Goal: Task Accomplishment & Management: Manage account settings

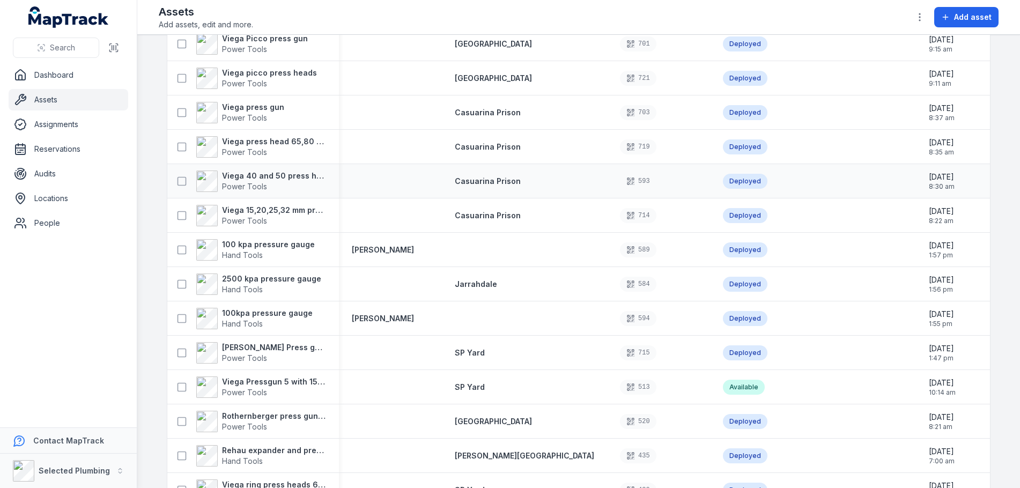
scroll to position [107, 0]
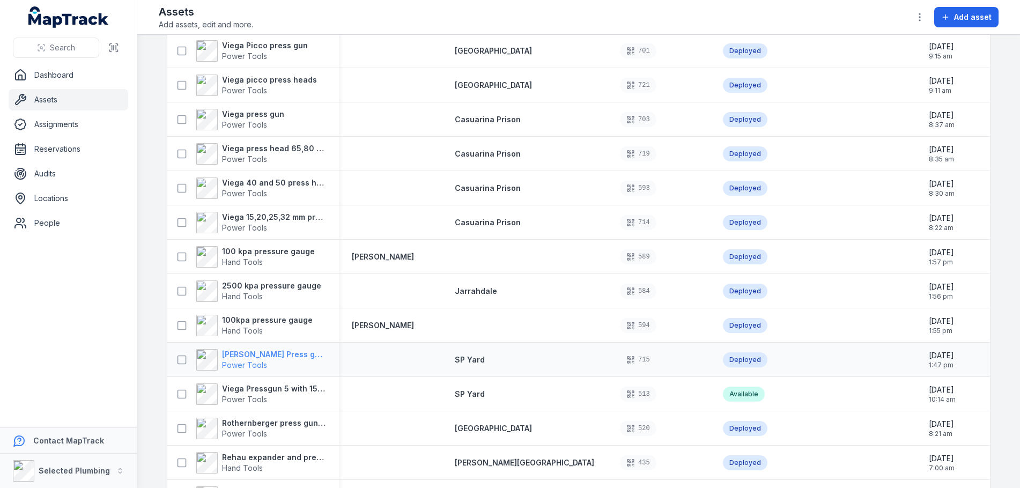
click at [263, 353] on strong "[PERSON_NAME] Press gun with 15,20,25,32" at bounding box center [274, 354] width 104 height 11
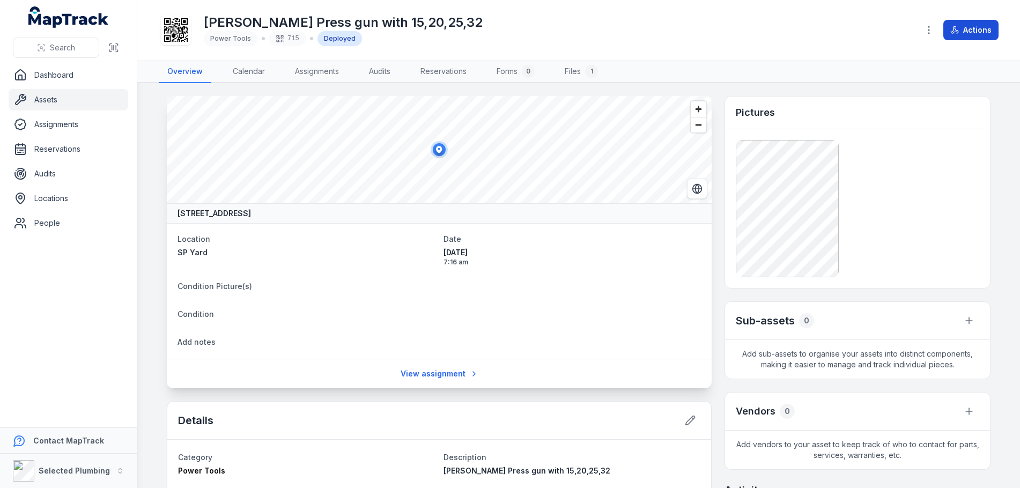
click at [976, 33] on button "Actions" at bounding box center [970, 30] width 55 height 20
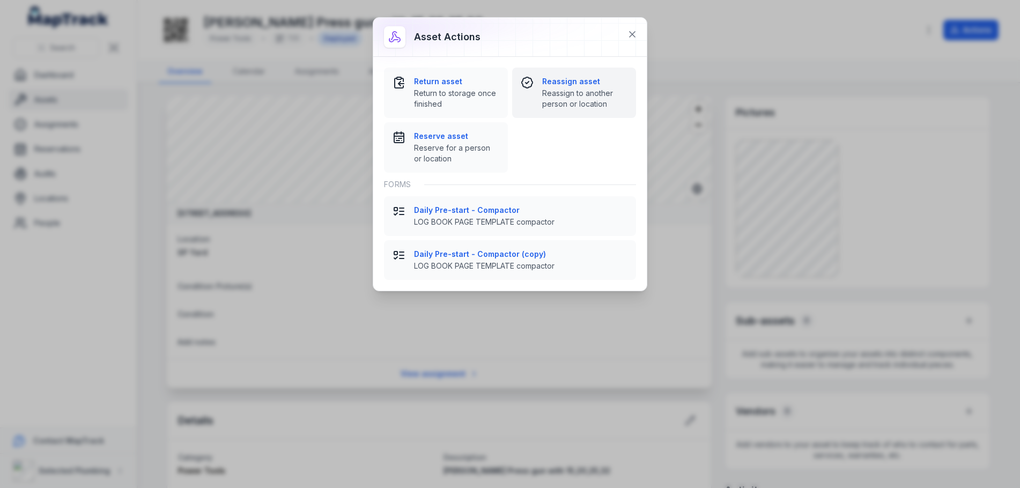
click at [567, 84] on strong "Reassign asset" at bounding box center [584, 81] width 85 height 11
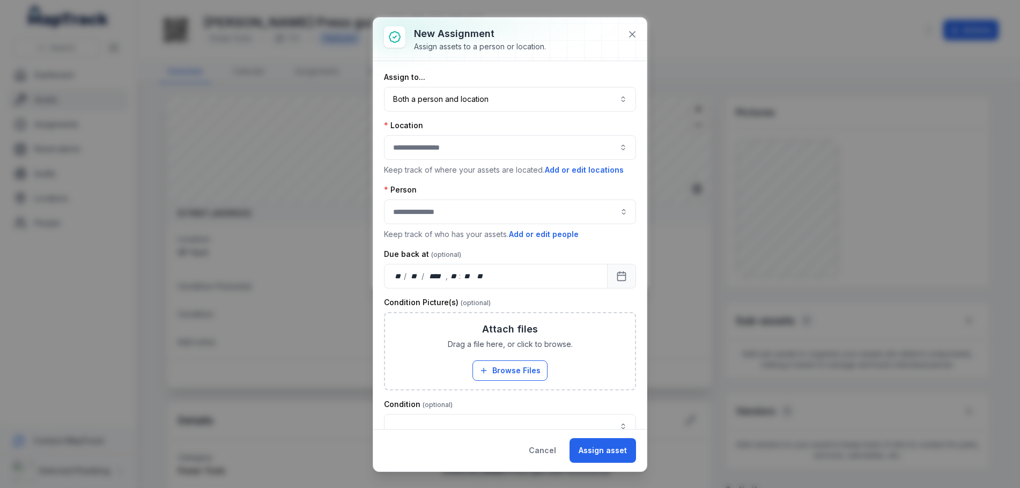
click at [469, 149] on button "button" at bounding box center [510, 147] width 252 height 25
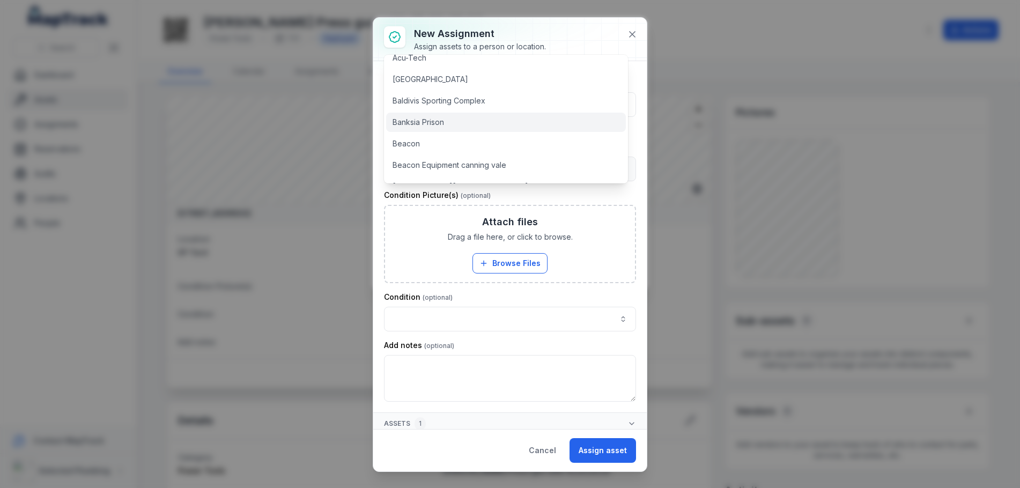
scroll to position [107, 0]
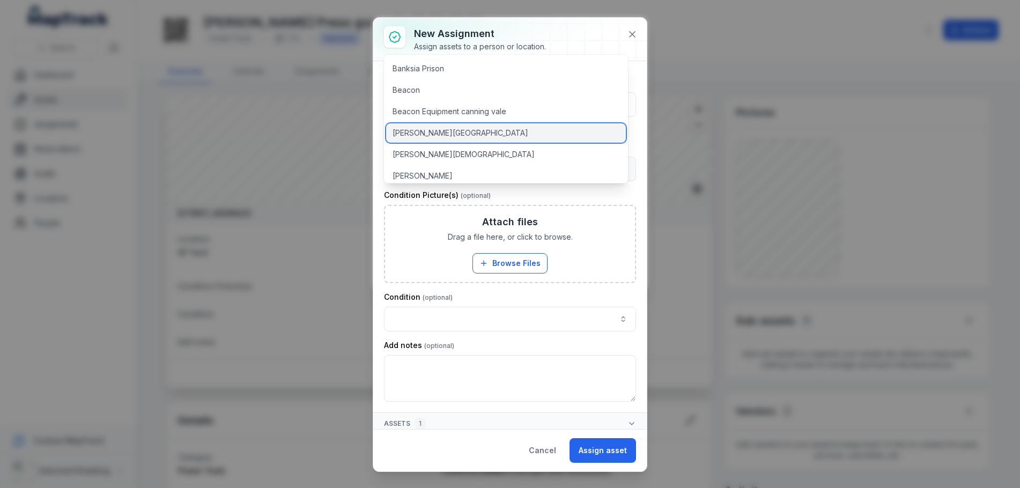
click at [447, 135] on div "[PERSON_NAME][GEOGRAPHIC_DATA]" at bounding box center [506, 132] width 240 height 19
type input "**********"
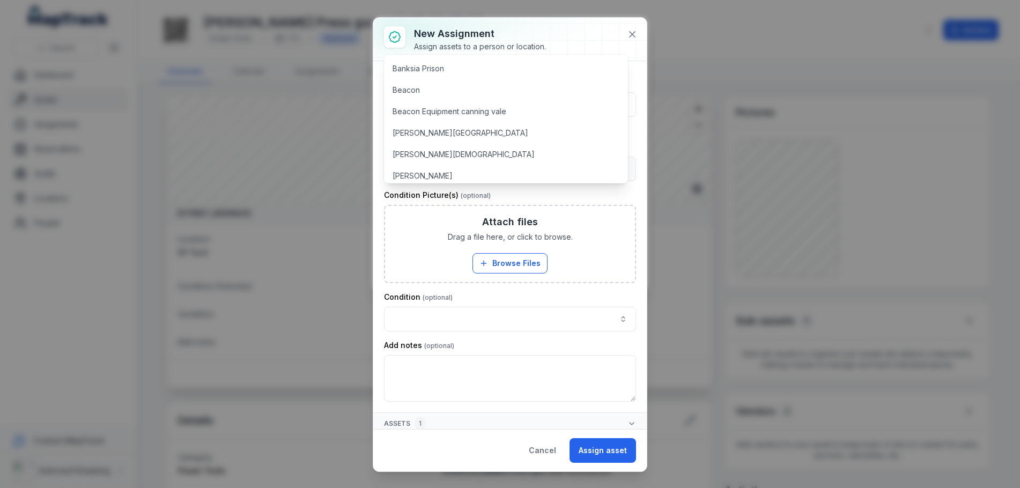
scroll to position [0, 0]
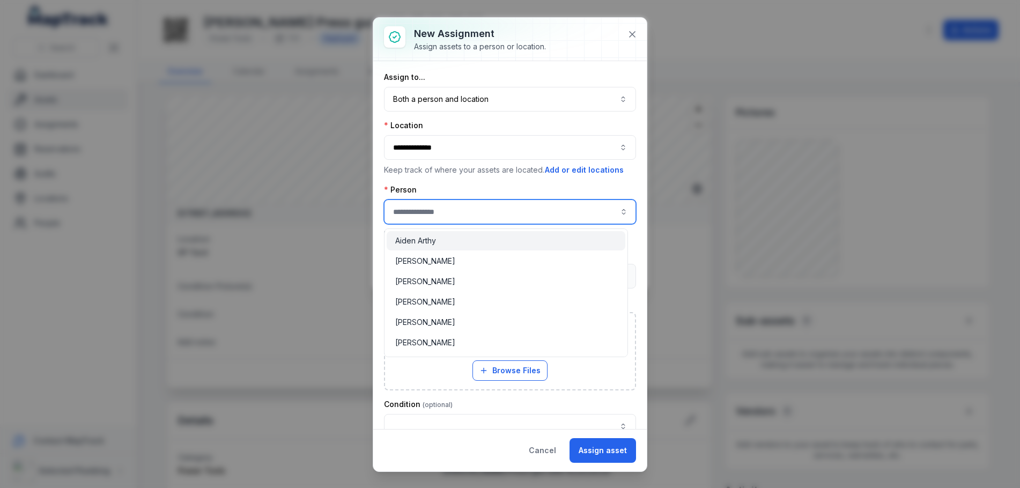
click at [479, 210] on input "assignment-add:person-label" at bounding box center [510, 211] width 252 height 25
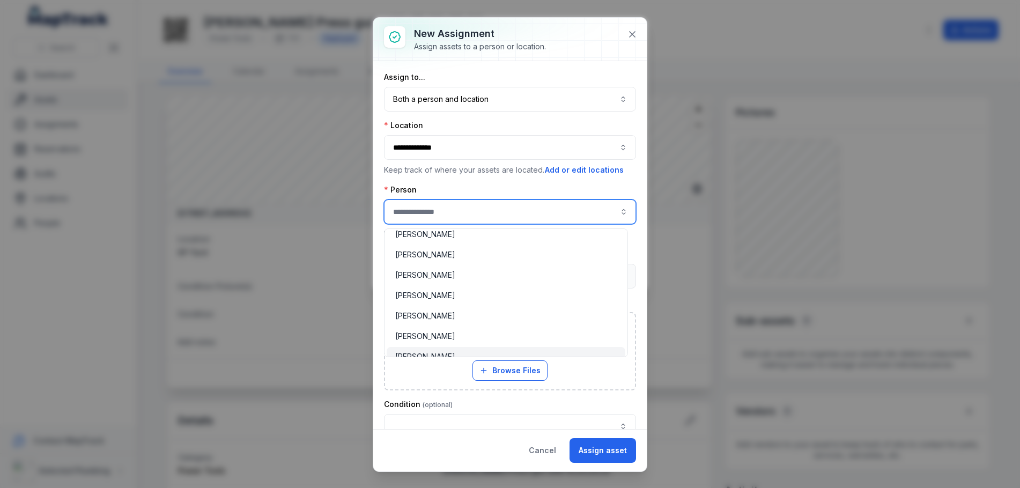
scroll to position [107, 0]
type input "**********"
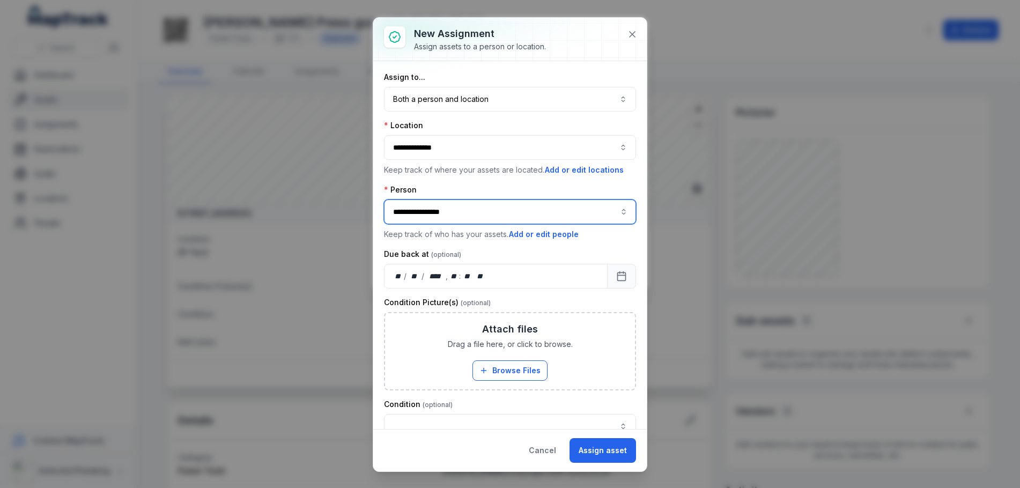
click at [455, 298] on span "[PERSON_NAME]" at bounding box center [425, 296] width 60 height 11
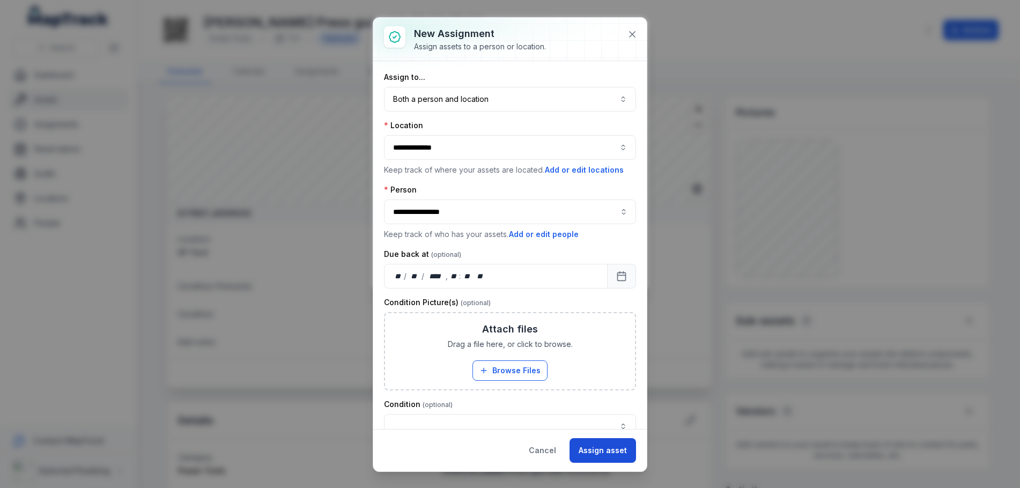
click at [602, 449] on button "Assign asset" at bounding box center [602, 450] width 66 height 25
